Goal: Task Accomplishment & Management: Manage account settings

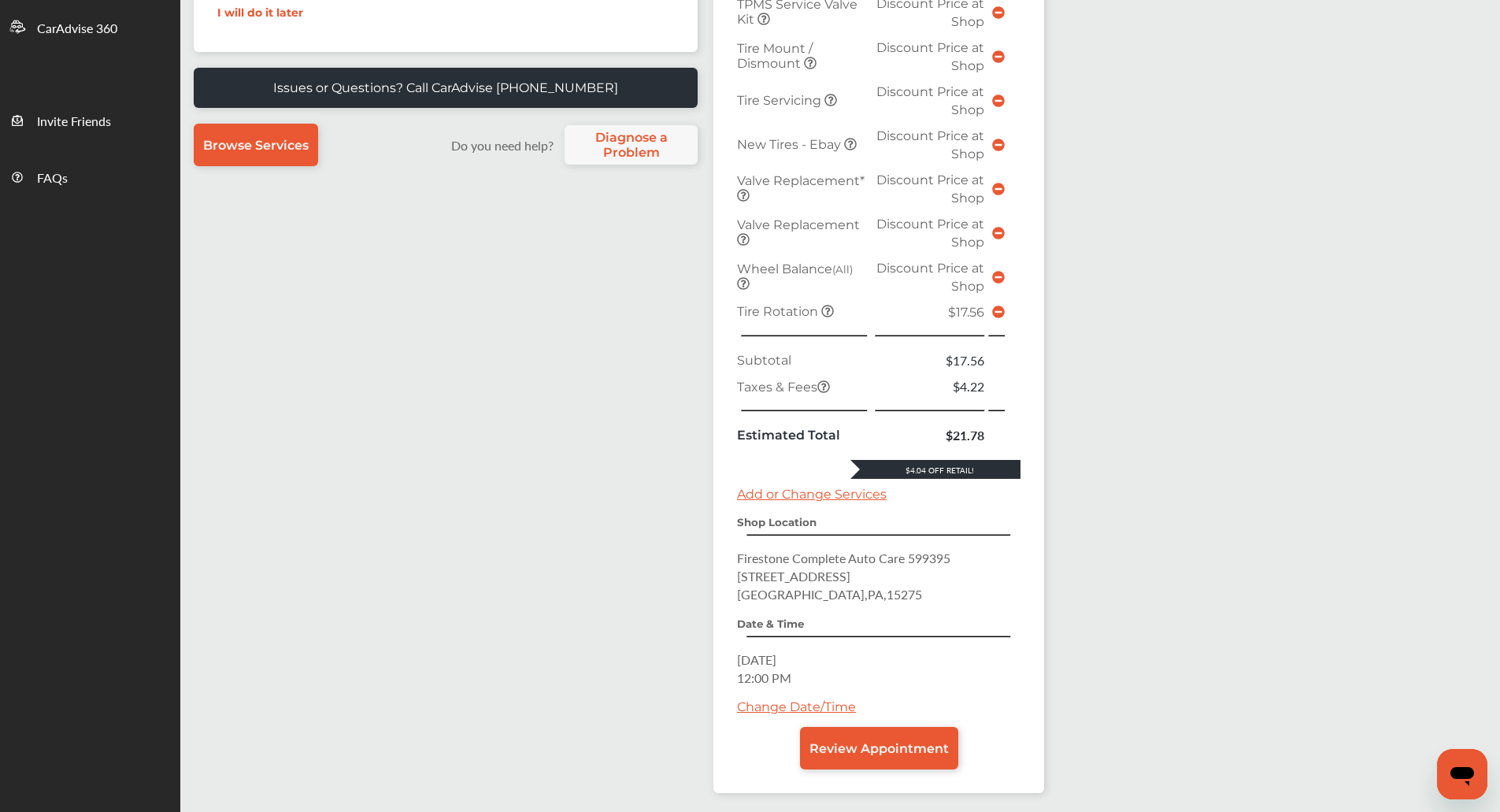
scroll to position [538, 0]
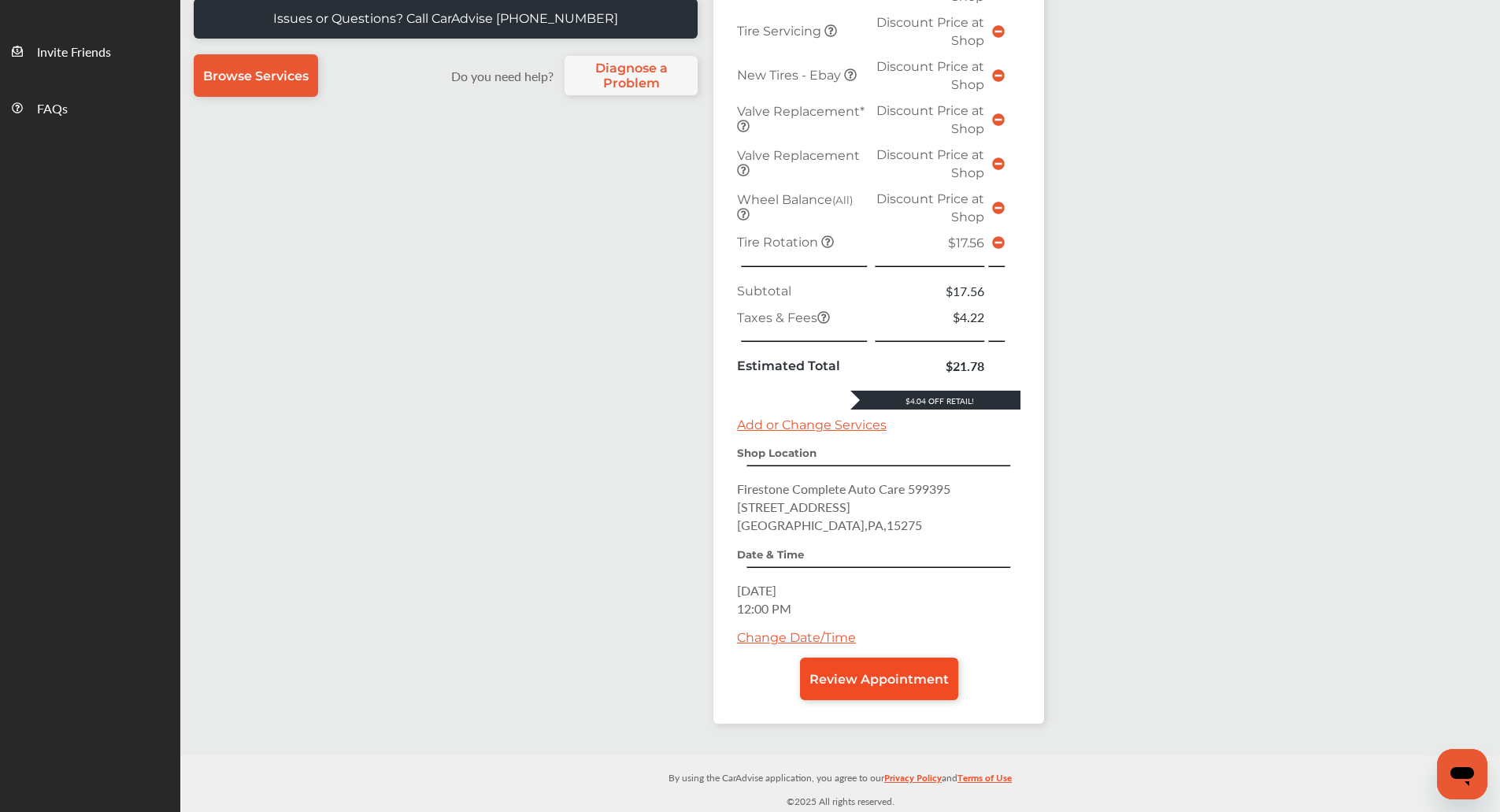
click at [879, 668] on link "Review Appointment" at bounding box center [879, 678] width 158 height 43
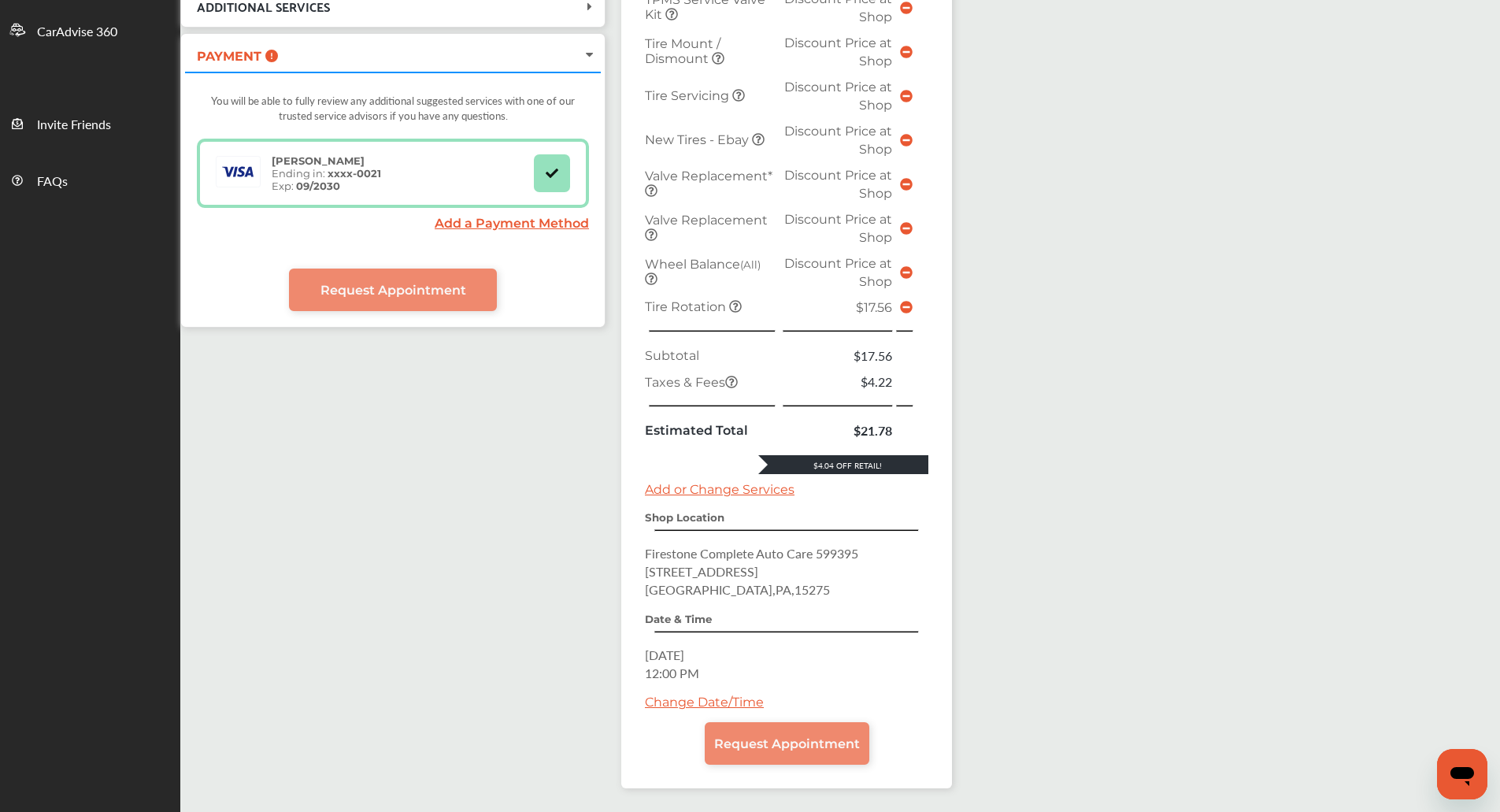
scroll to position [471, 0]
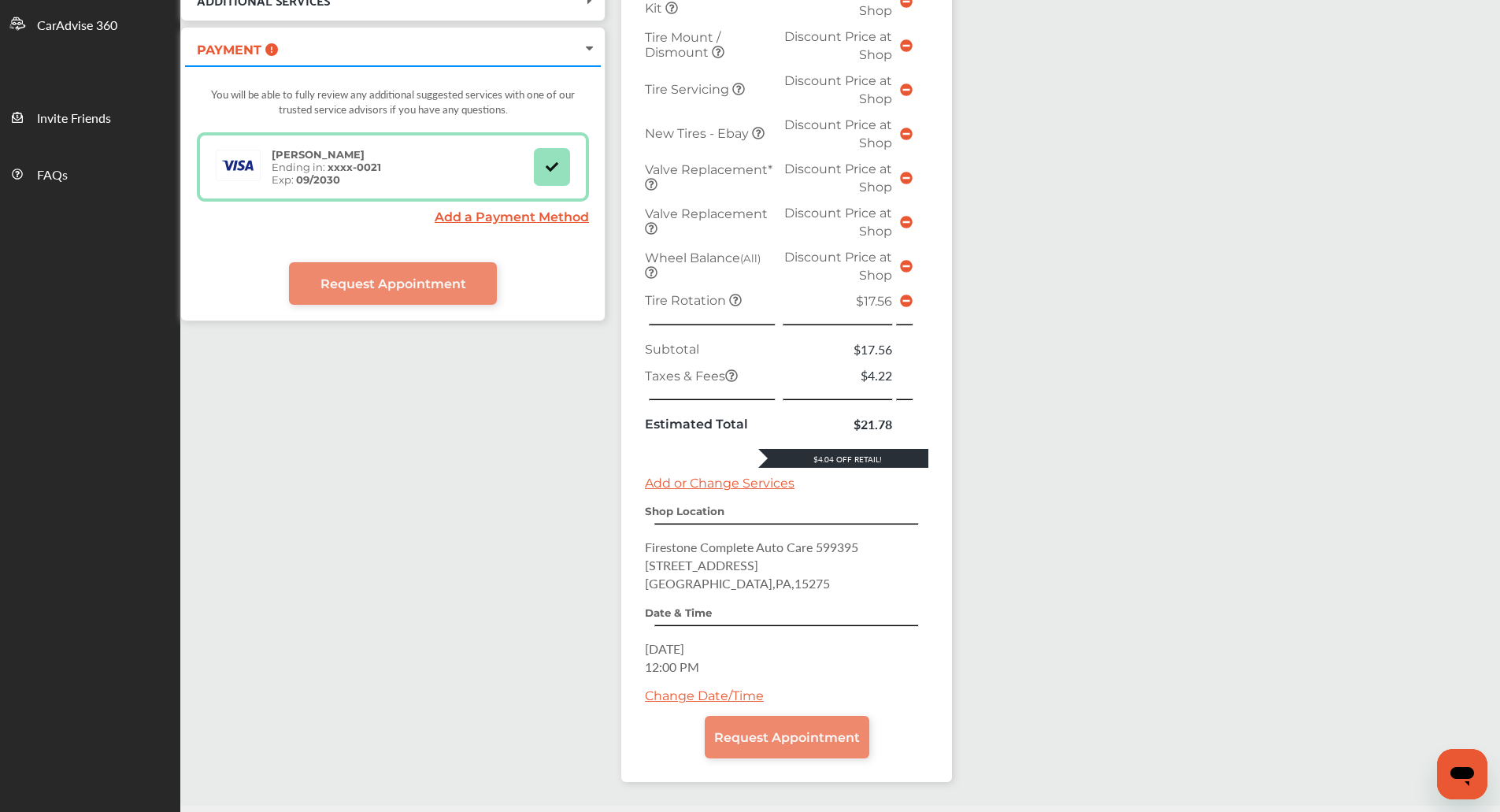
click at [518, 347] on div "SHOP Firestone [STREET_ADDRESS] [DATE] 12:00 PM .cls-1 { clip-path: url(#clip-P…" at bounding box center [610, 216] width 860 height 1162
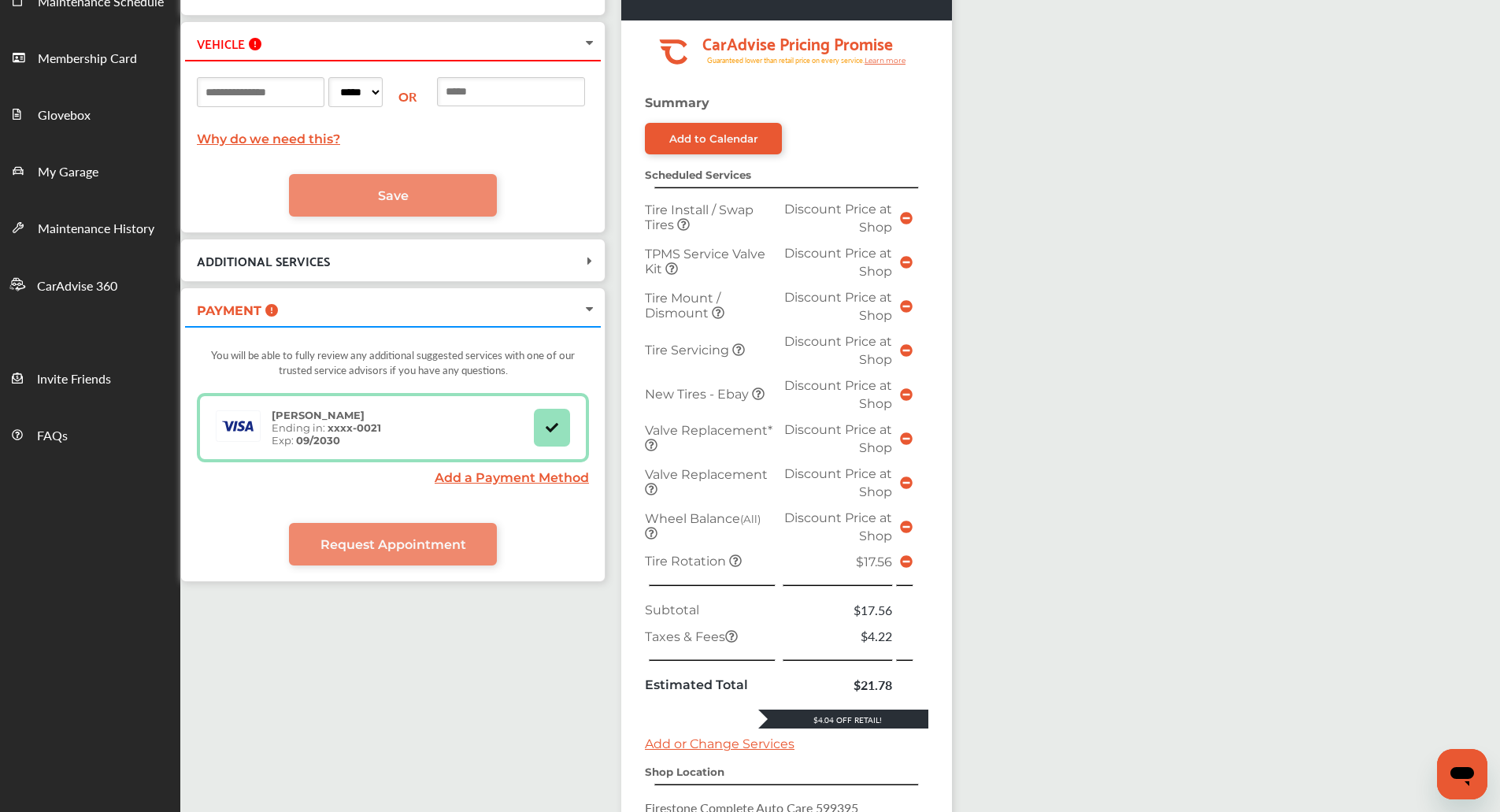
scroll to position [209, 0]
click at [66, 194] on link "My Garage" at bounding box center [90, 170] width 179 height 57
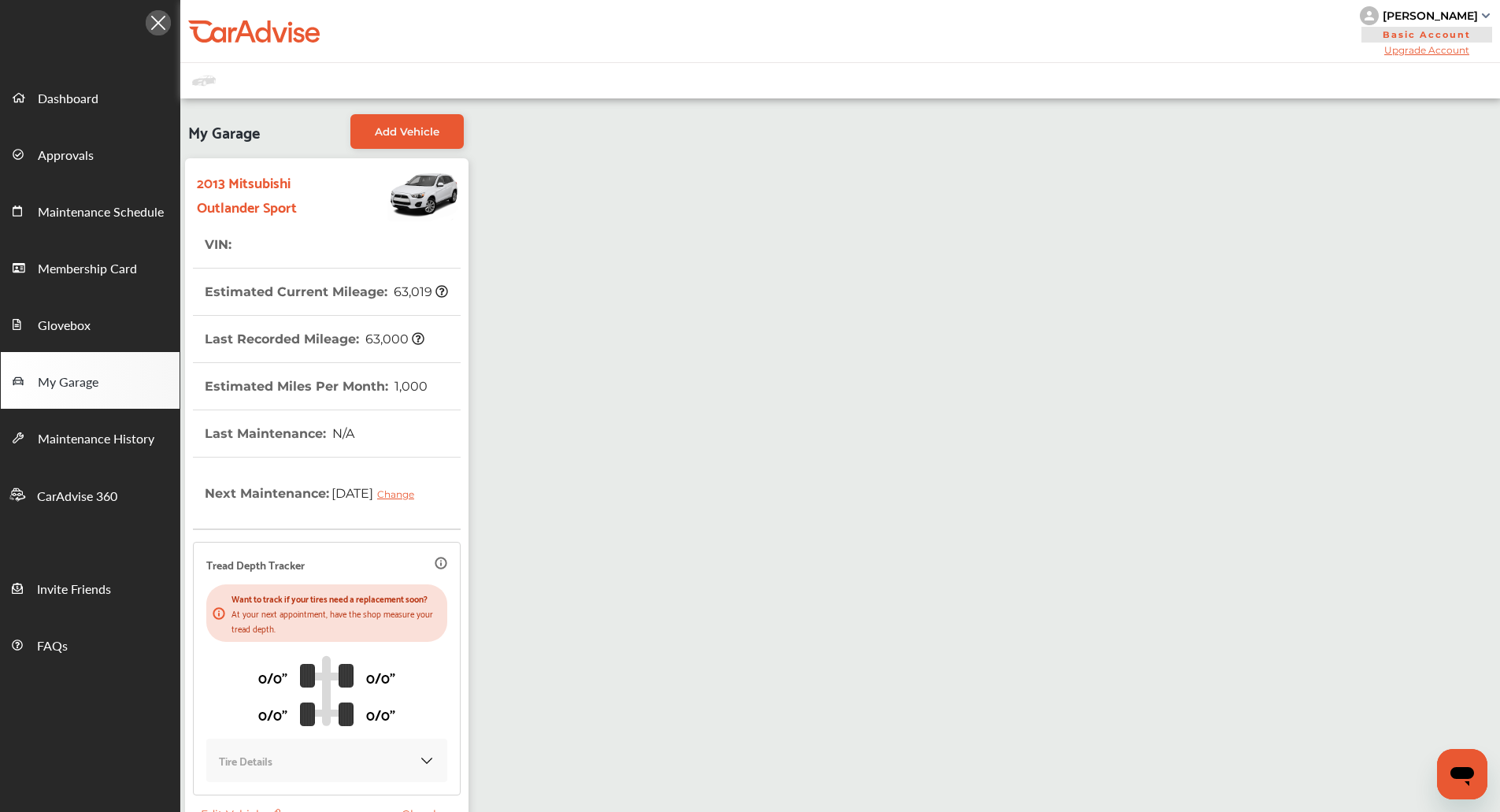
click at [1125, 157] on div "My Garage Add Vehicle 2013 Mitsubishi Outlander Sport VIN : Estimated Current M…" at bounding box center [840, 488] width 1320 height 778
click at [1482, 15] on img at bounding box center [1486, 16] width 8 height 5
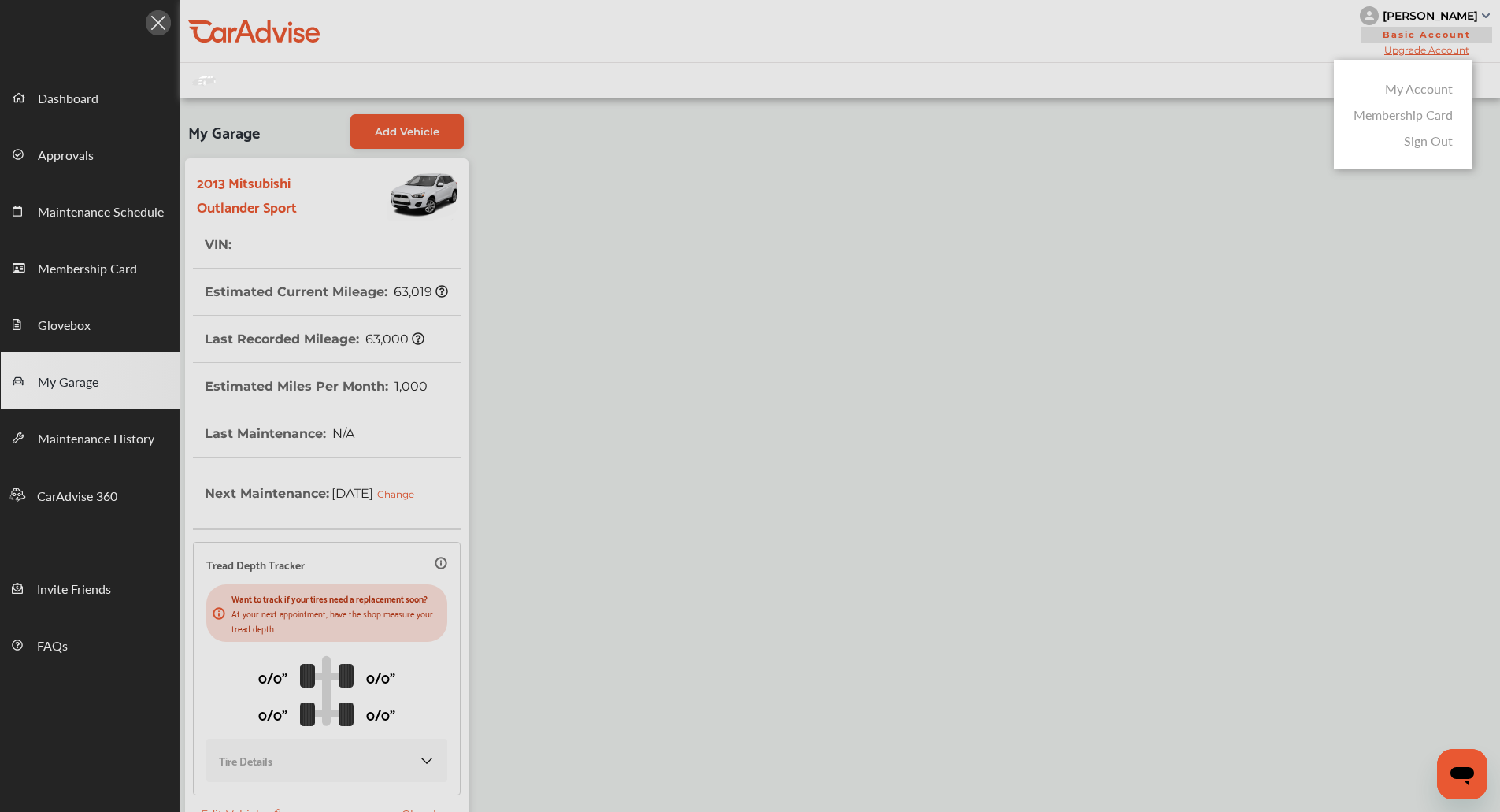
click at [1411, 89] on link "My Account" at bounding box center [1419, 88] width 68 height 18
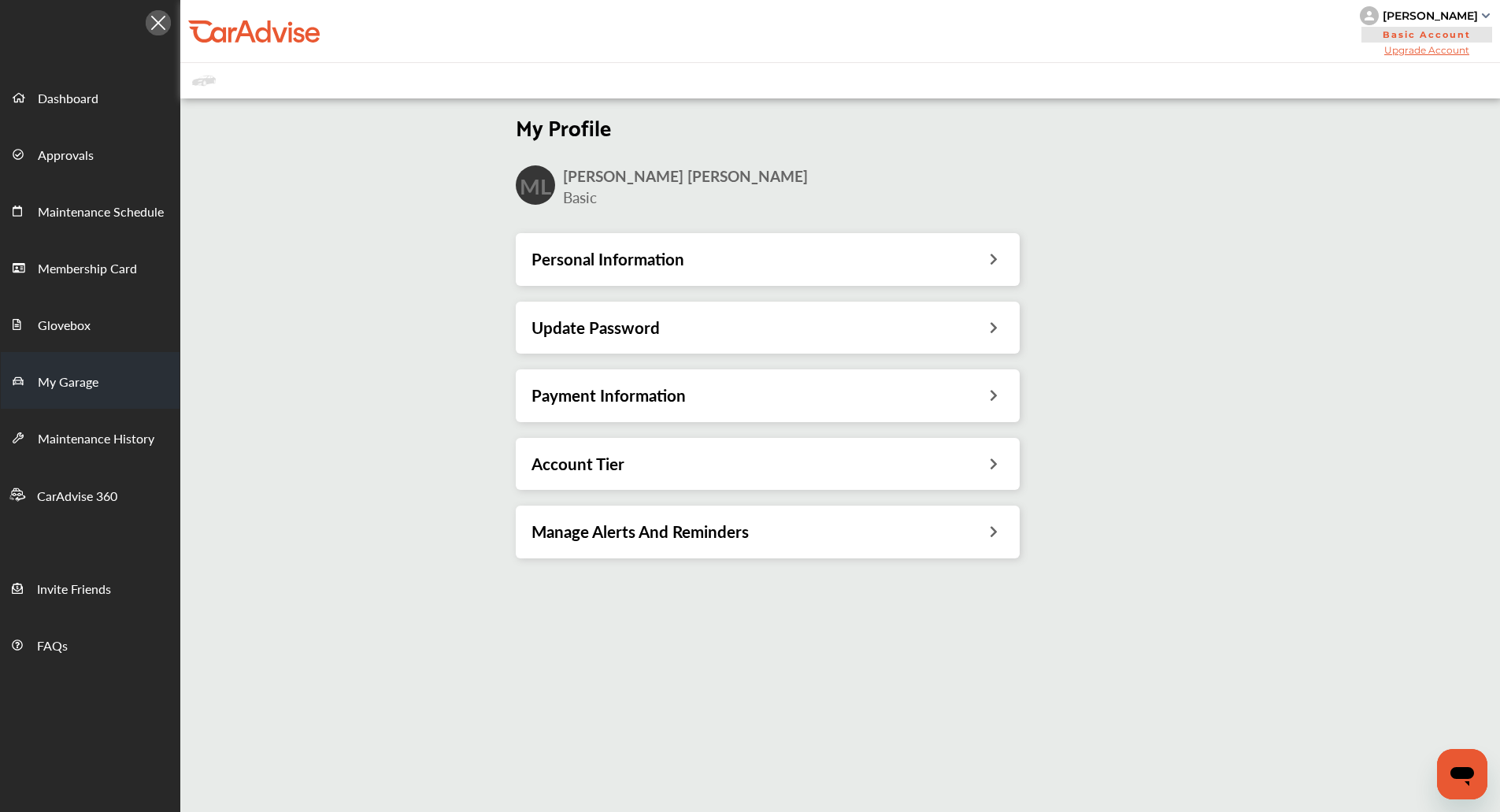
click at [113, 376] on link "My Garage" at bounding box center [90, 380] width 179 height 57
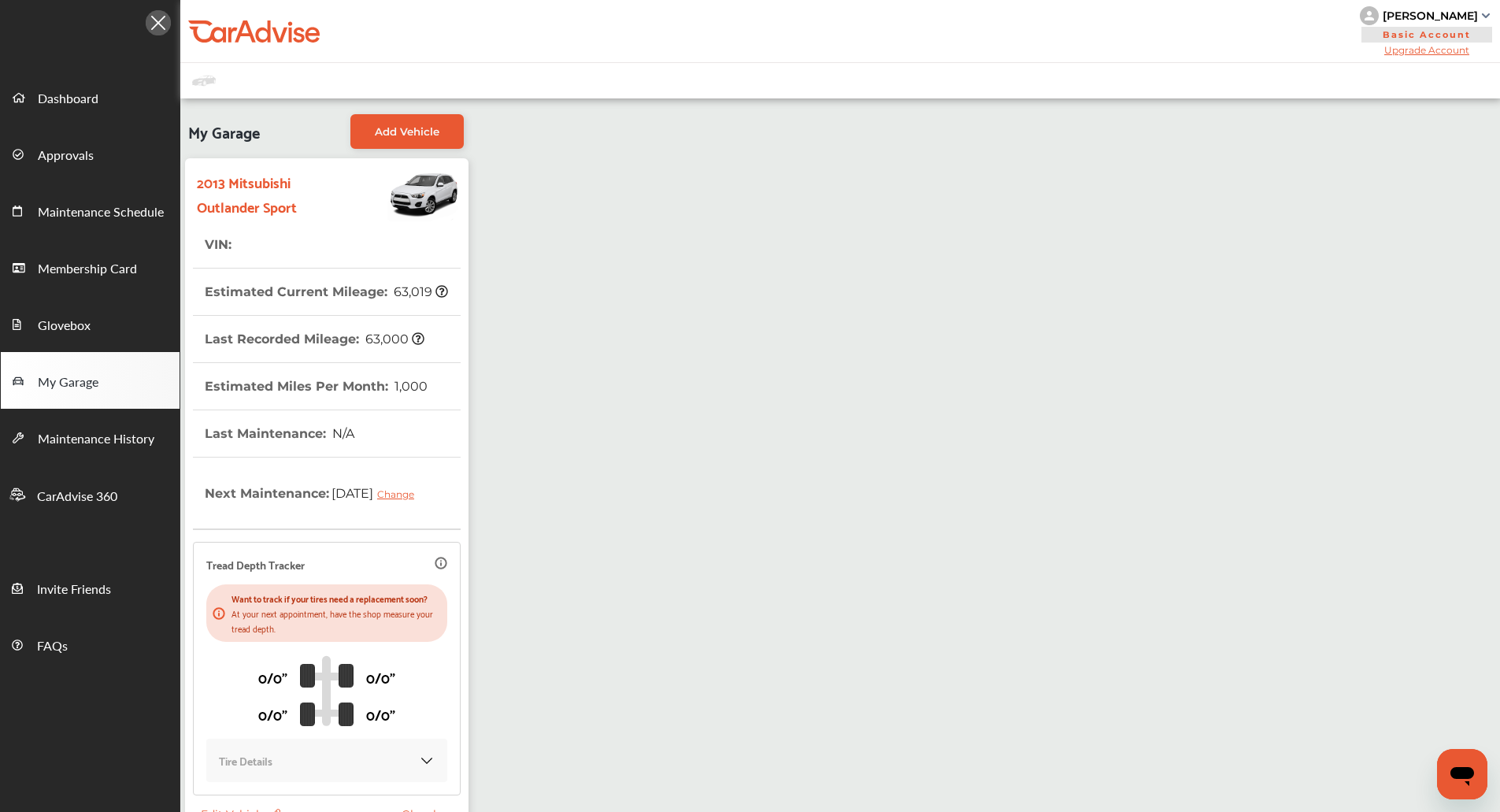
click at [612, 295] on div "My Garage Add Vehicle 2013 Mitsubishi Outlander Sport VIN : Estimated Current M…" at bounding box center [840, 488] width 1320 height 778
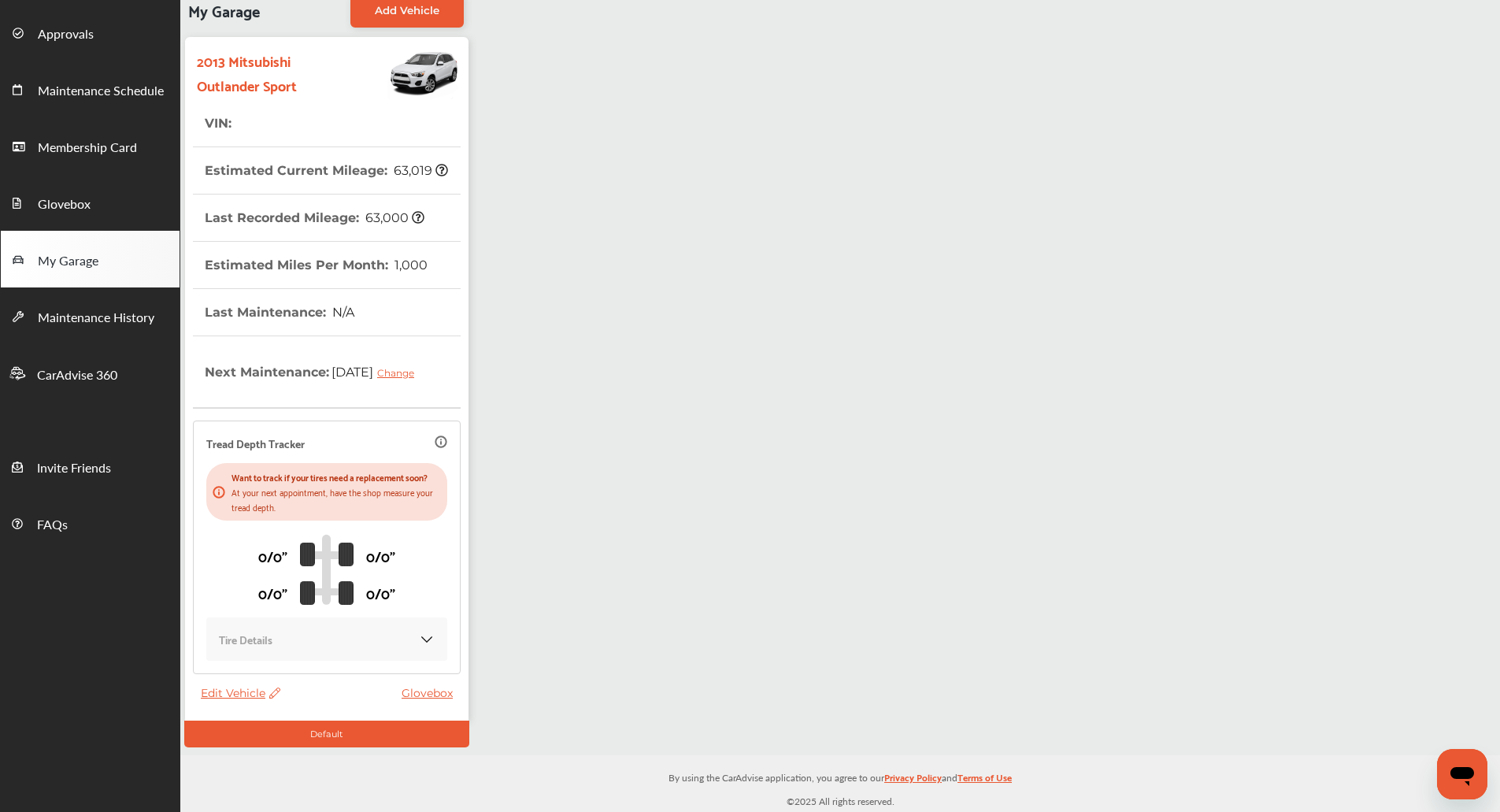
click at [220, 695] on span "Edit Vehicle" at bounding box center [240, 693] width 79 height 14
click at [631, 472] on div "My Garage Add Vehicle 2013 Mitsubishi Outlander Sport VIN : Estimated Current M…" at bounding box center [840, 366] width 1320 height 778
click at [234, 695] on span "Edit Vehicle" at bounding box center [240, 693] width 79 height 14
click at [260, 707] on div "Edit" at bounding box center [305, 711] width 141 height 25
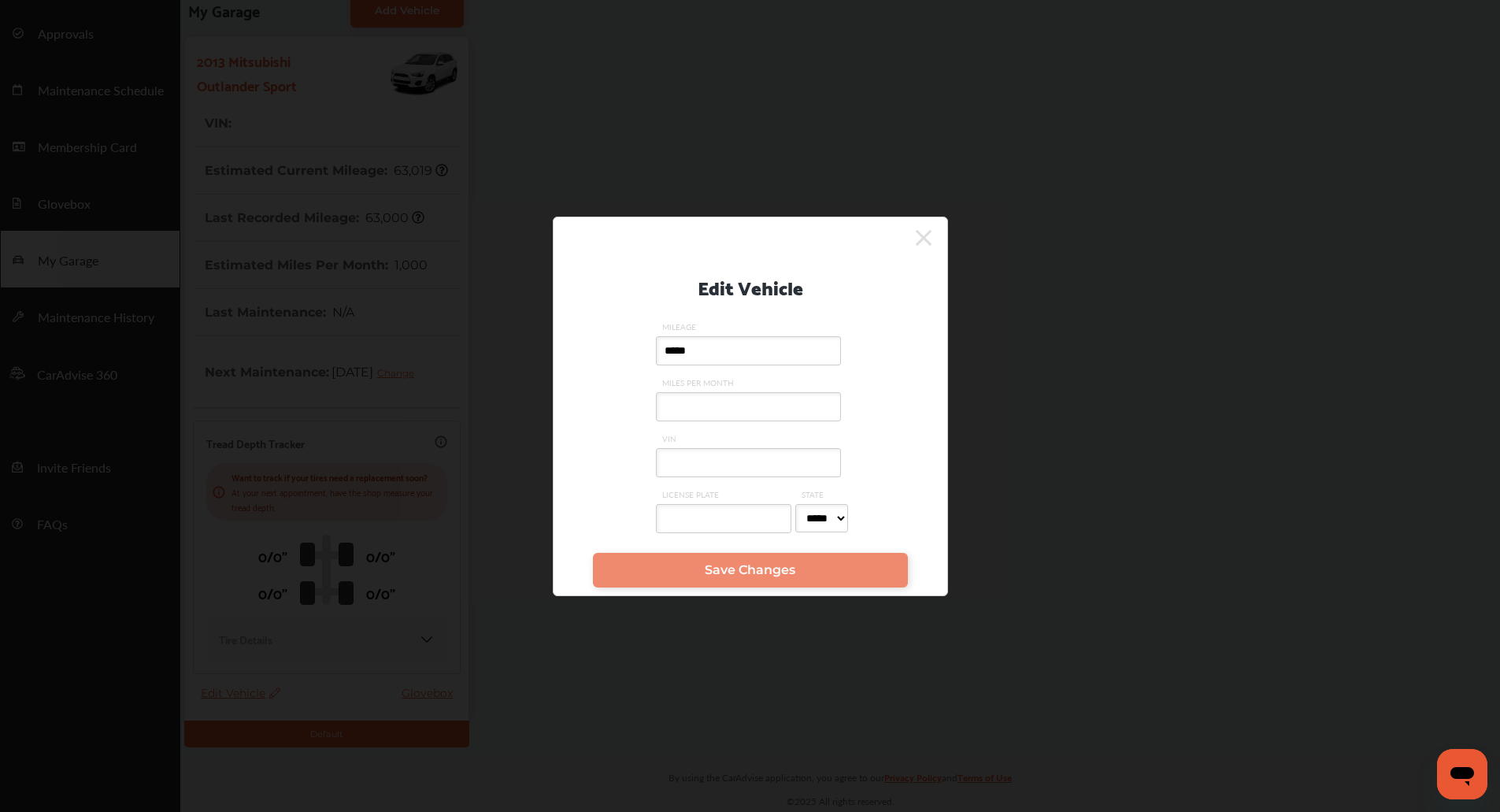
click at [669, 462] on input "VIN" at bounding box center [747, 462] width 185 height 29
paste input "**********"
type input "**********"
click at [659, 581] on link "Save Changes" at bounding box center [750, 569] width 315 height 35
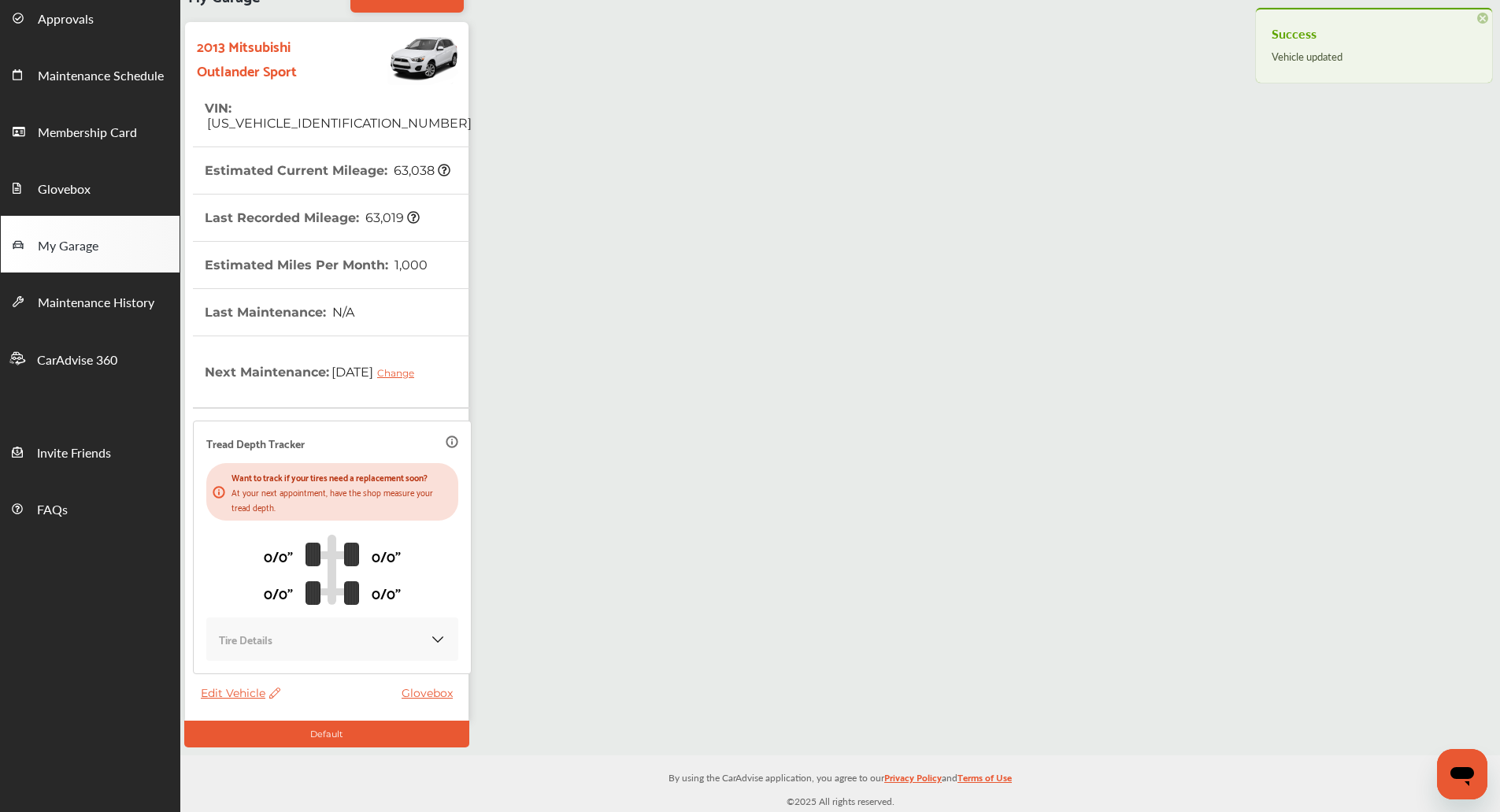
scroll to position [0, 0]
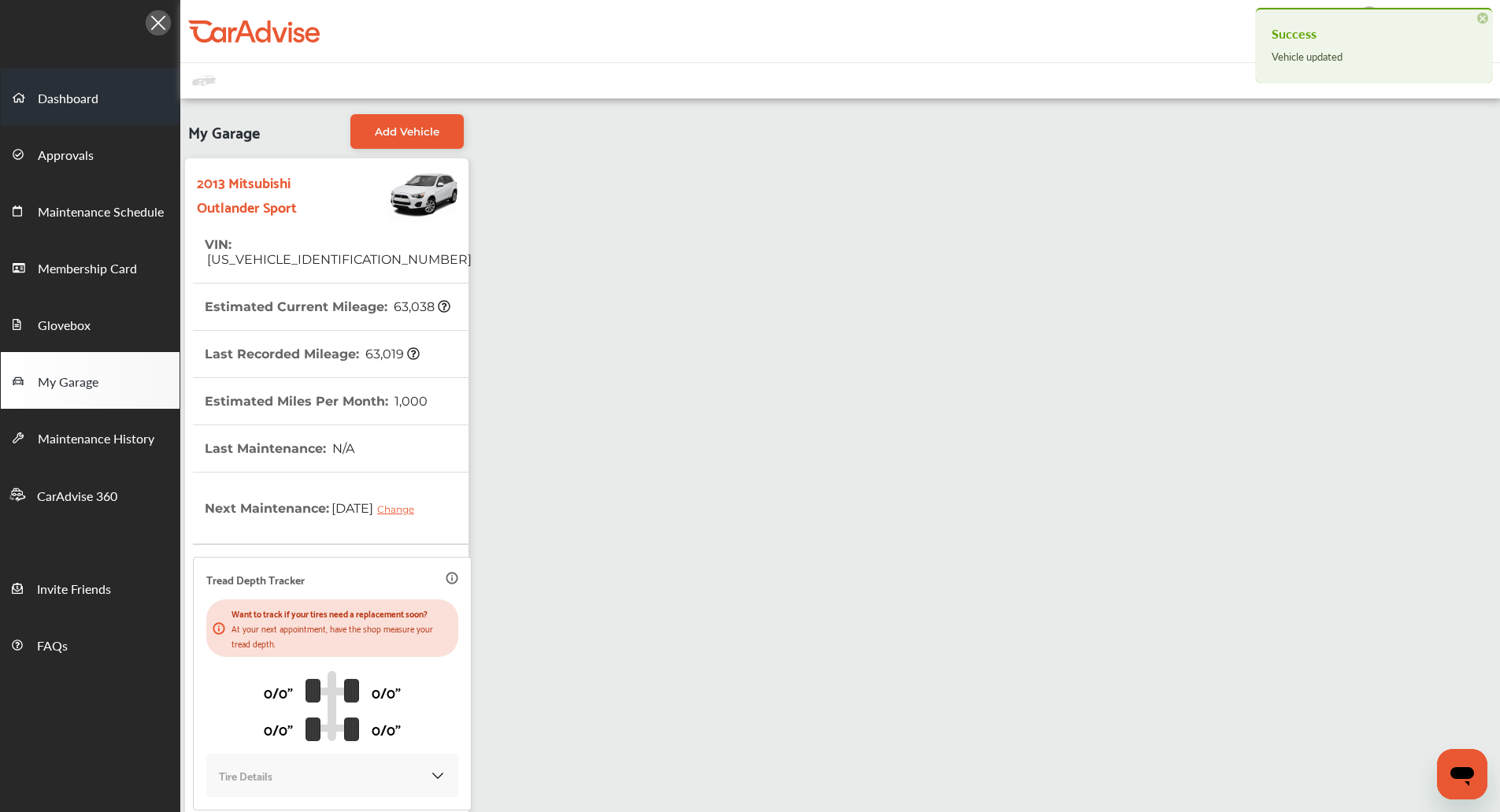
click at [68, 109] on span "Dashboard" at bounding box center [67, 100] width 60 height 20
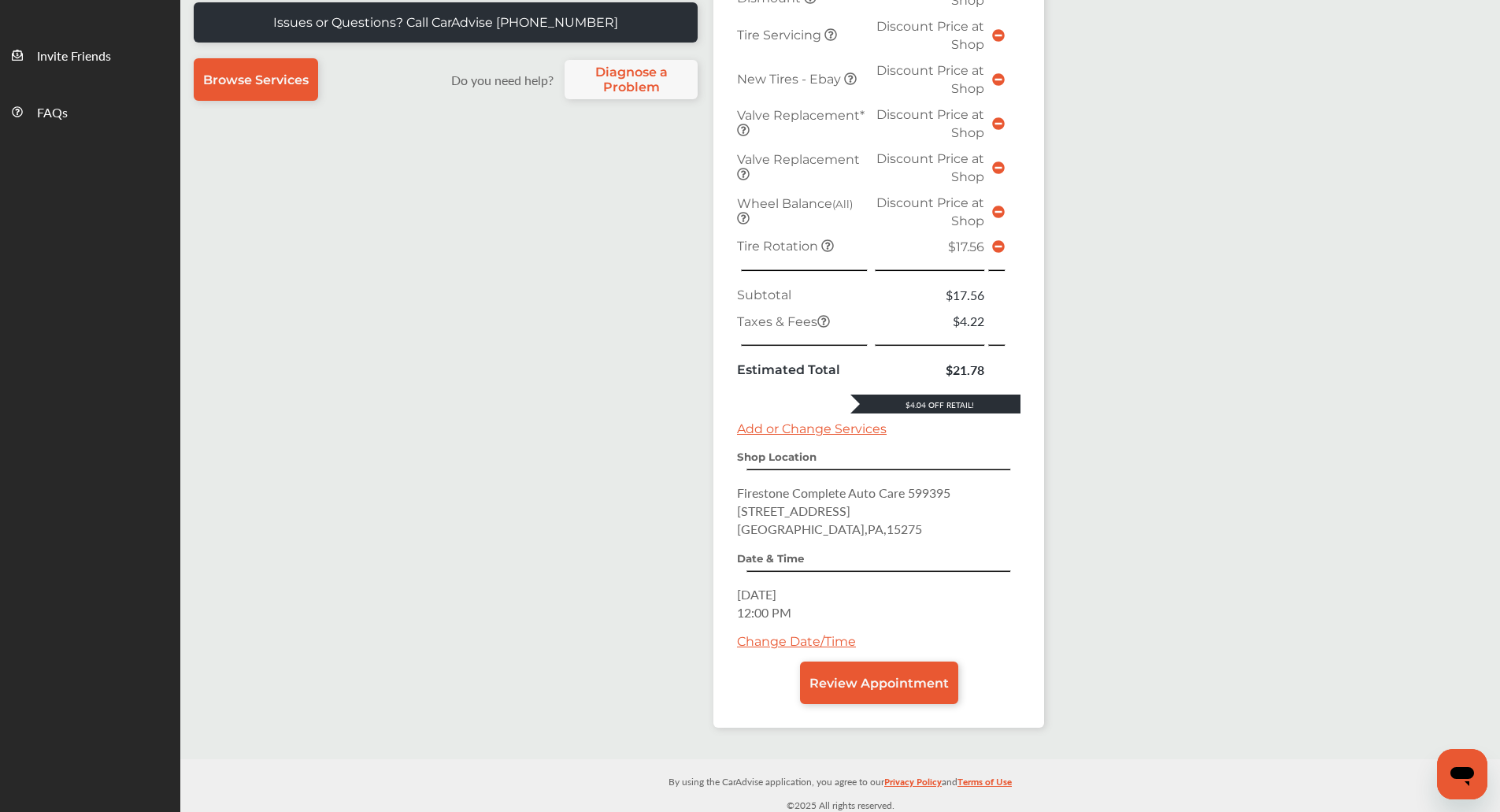
scroll to position [537, 0]
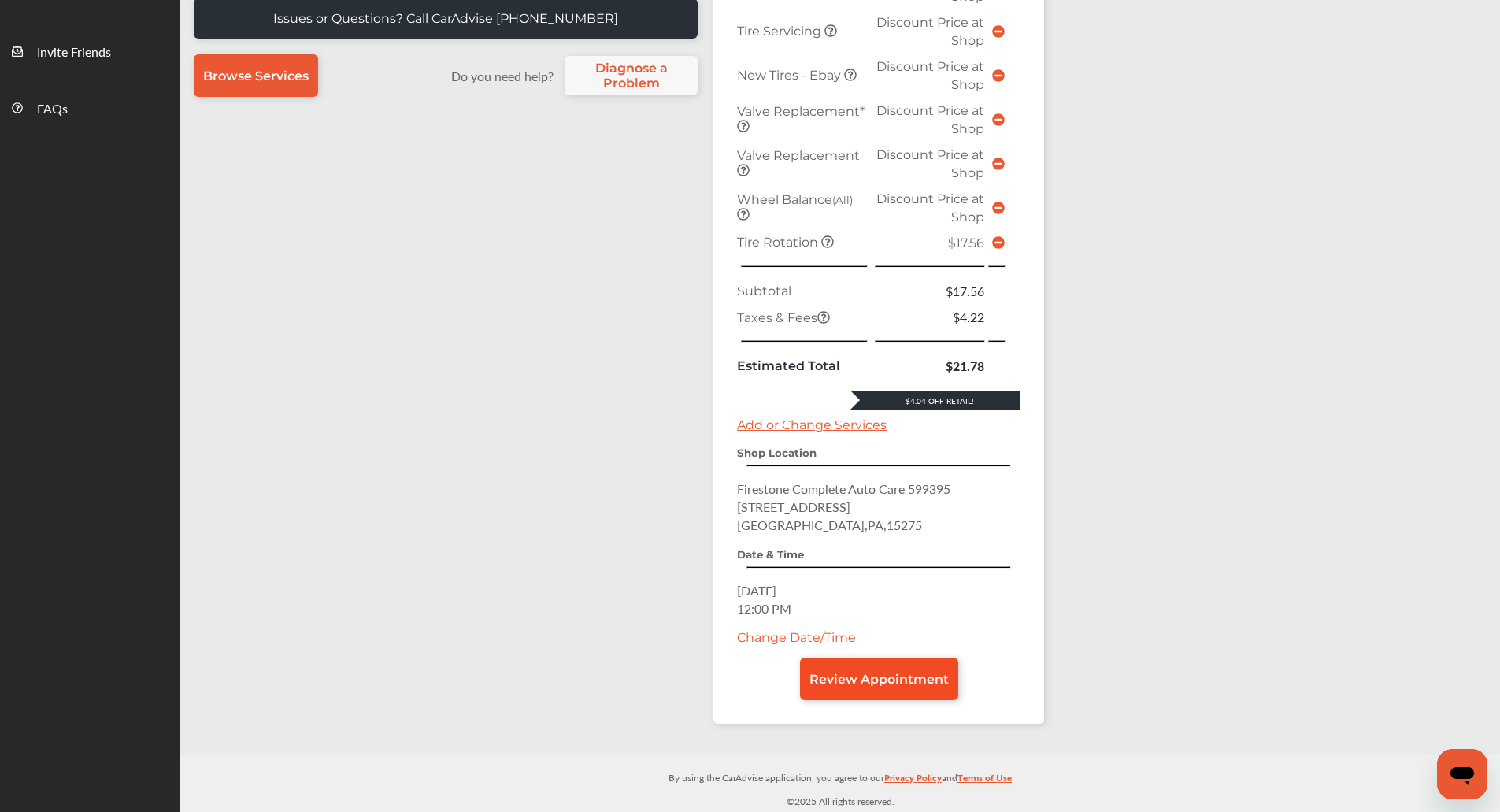
click at [925, 676] on span "Review Appointment" at bounding box center [879, 679] width 140 height 15
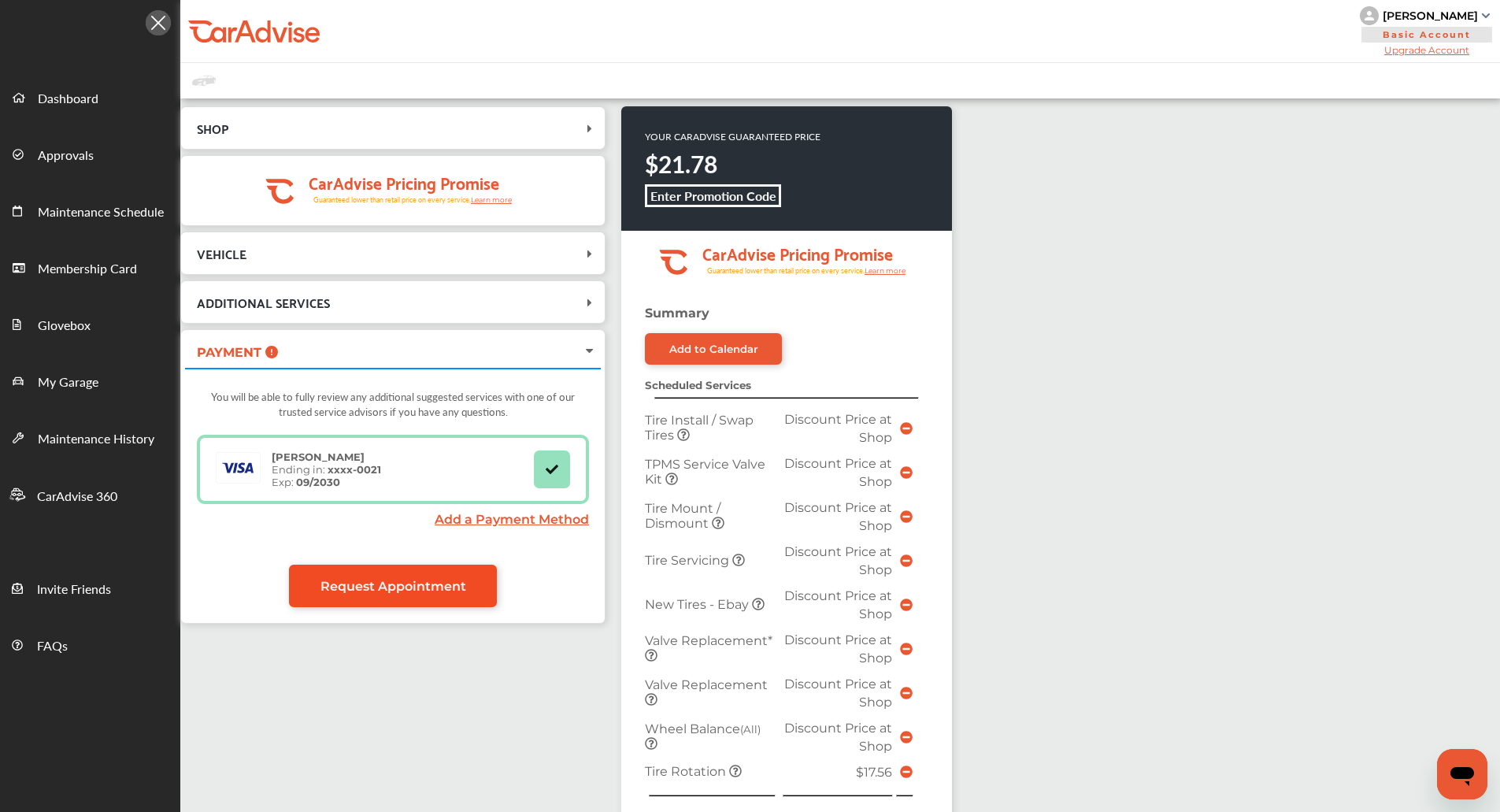
click at [444, 597] on link "Request Appointment" at bounding box center [392, 586] width 208 height 43
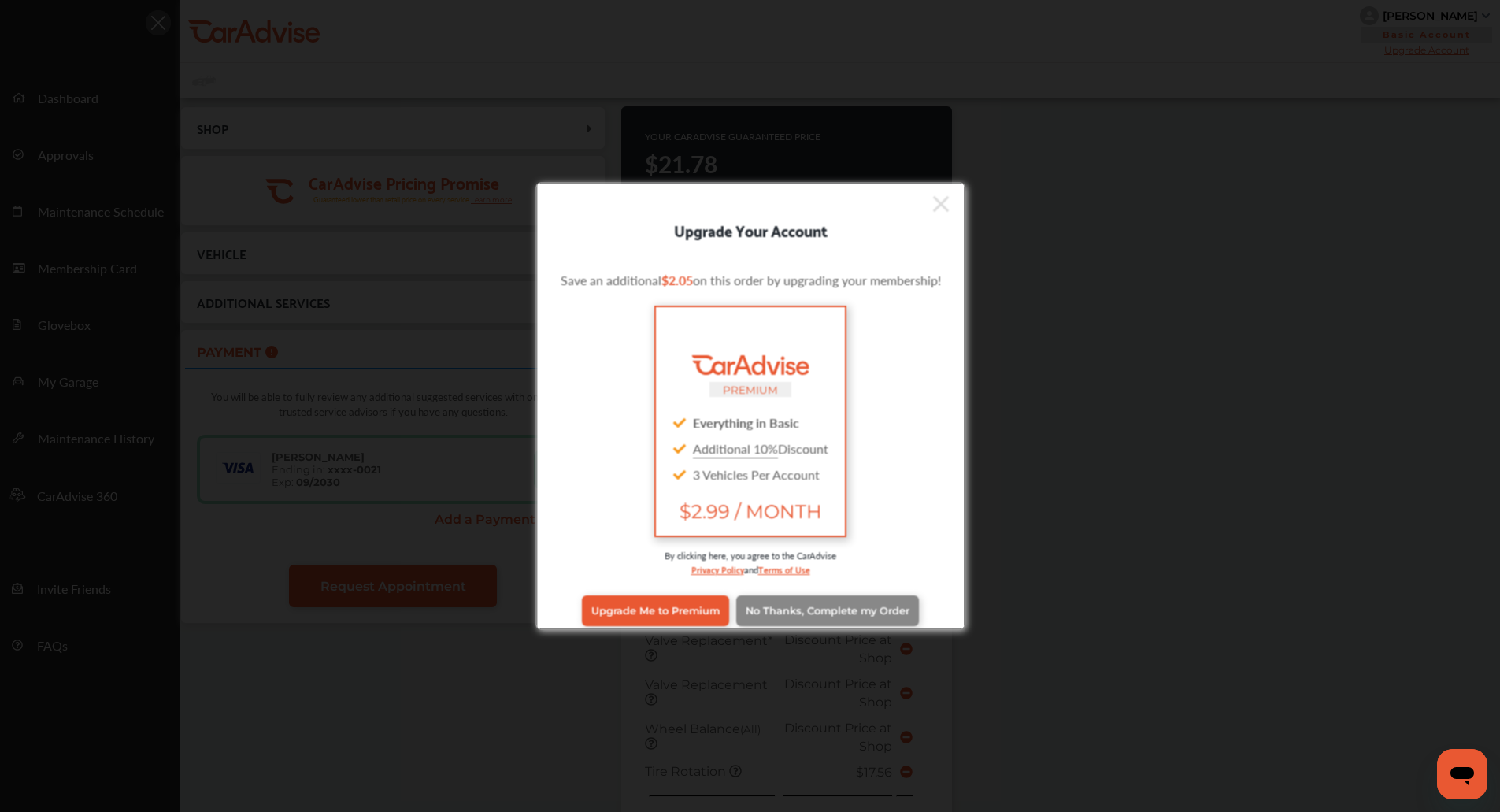
click at [861, 609] on span "No Thanks, Complete my Order" at bounding box center [827, 610] width 163 height 12
